Goal: Use online tool/utility: Utilize a website feature to perform a specific function

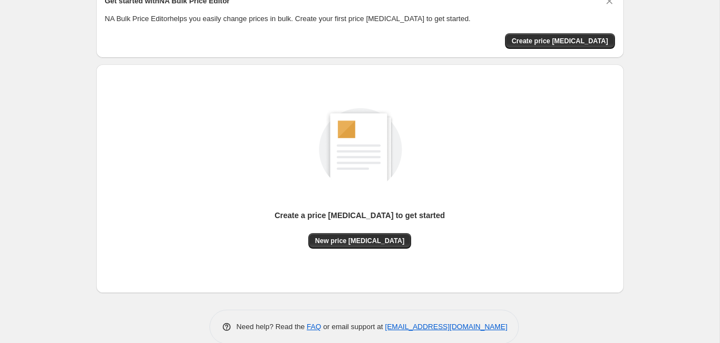
scroll to position [72, 0]
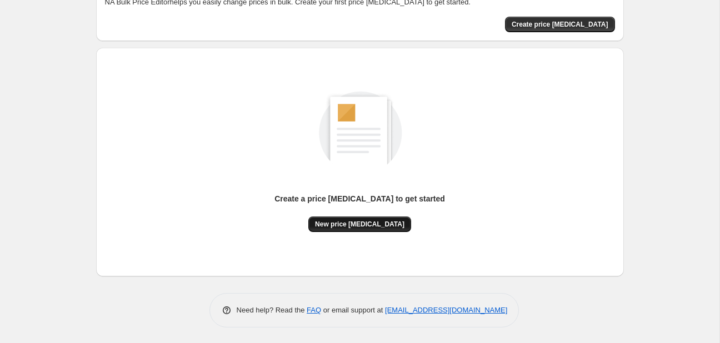
click at [372, 228] on span "New price [MEDICAL_DATA]" at bounding box center [359, 224] width 89 height 9
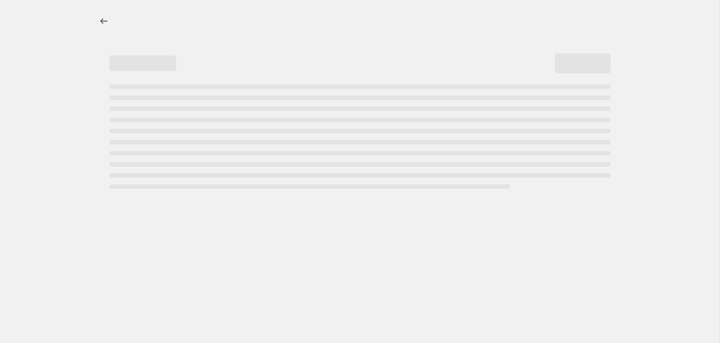
select select "percentage"
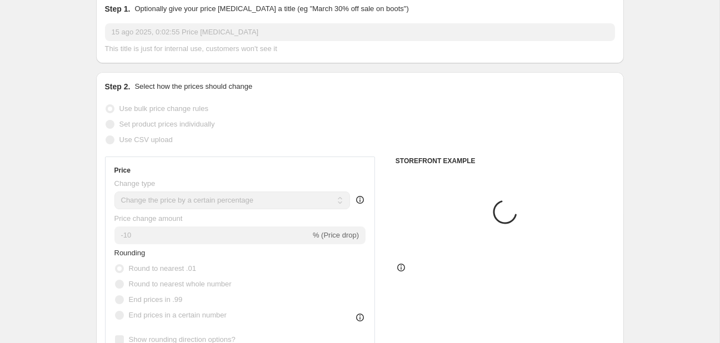
scroll to position [117, 0]
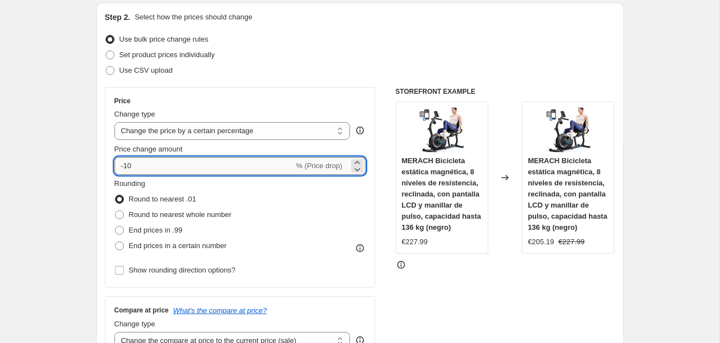
click at [219, 170] on input "-10" at bounding box center [203, 166] width 179 height 18
type input "-1"
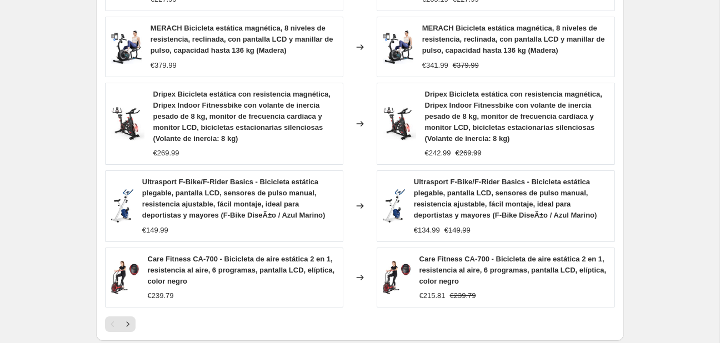
scroll to position [872, 0]
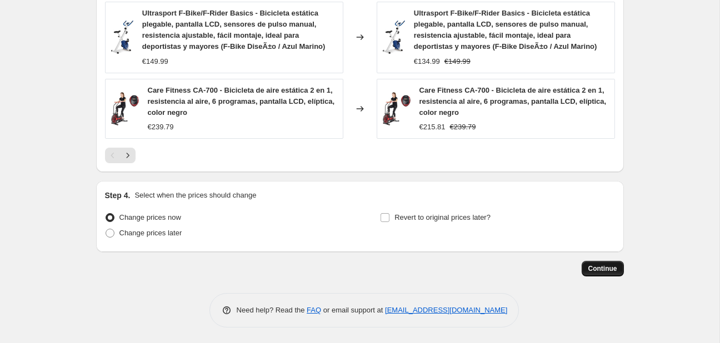
type input "-25"
click at [600, 268] on span "Continue" at bounding box center [602, 268] width 29 height 9
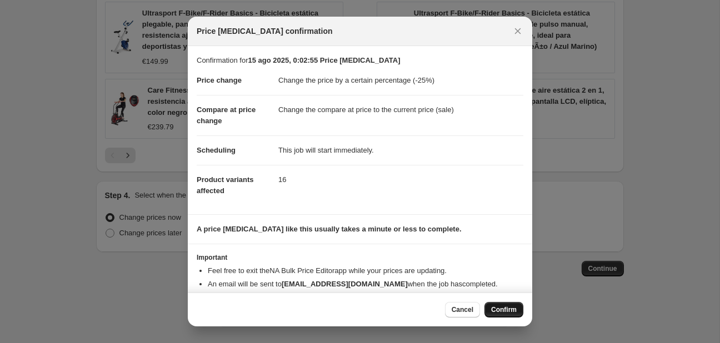
click at [510, 309] on span "Confirm" at bounding box center [504, 309] width 26 height 9
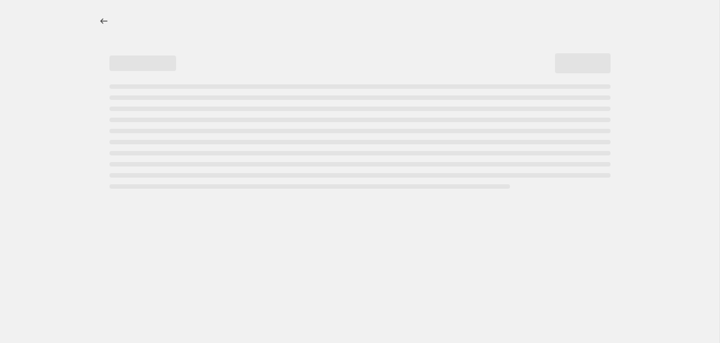
select select "percentage"
